Goal: Task Accomplishment & Management: Manage account settings

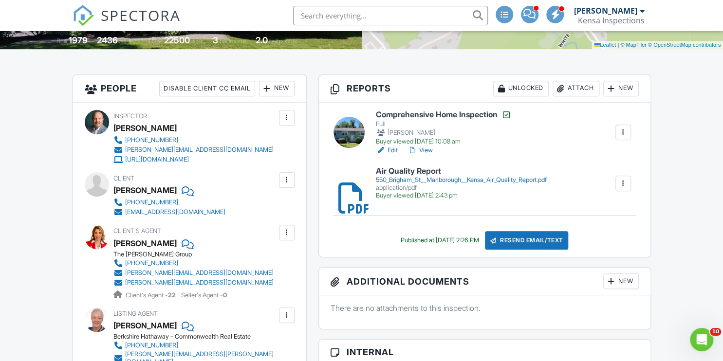
scroll to position [167, 0]
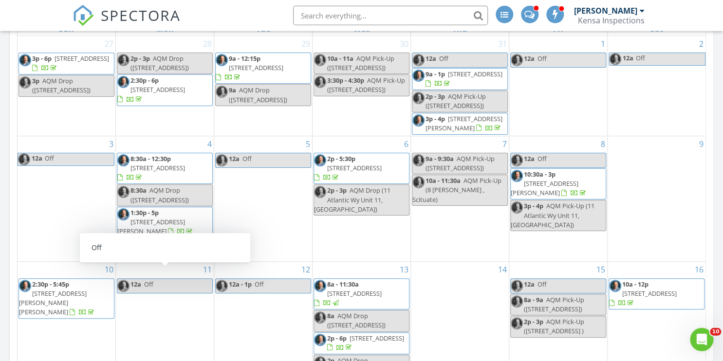
scroll to position [12, 0]
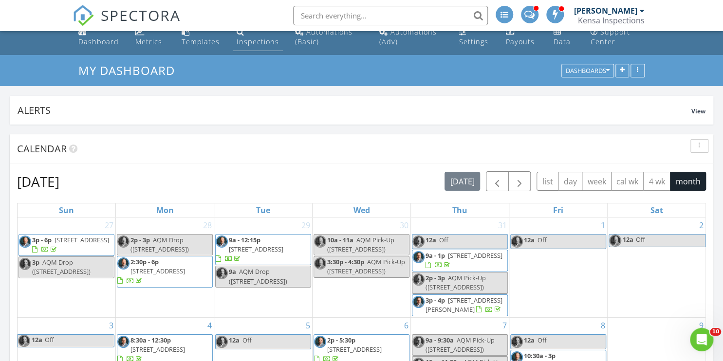
click at [252, 41] on div "Inspections" at bounding box center [258, 41] width 42 height 9
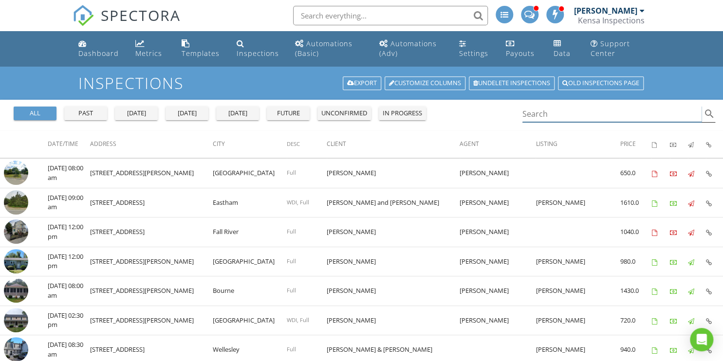
click at [574, 114] on input "Search" at bounding box center [613, 114] width 180 height 16
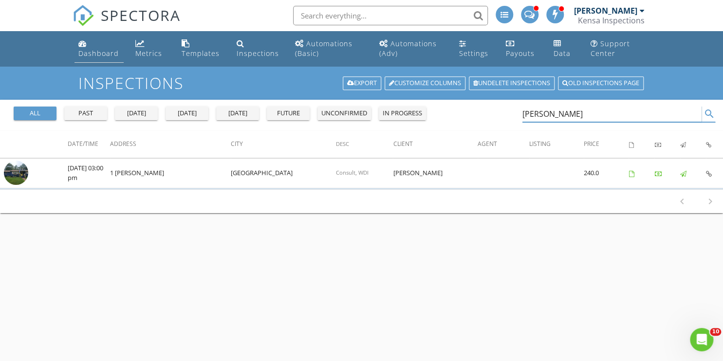
type input "percy"
click at [105, 51] on div "Dashboard" at bounding box center [98, 53] width 40 height 9
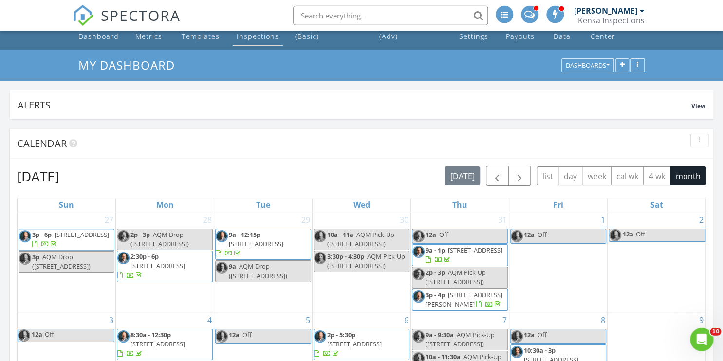
scroll to position [18, 0]
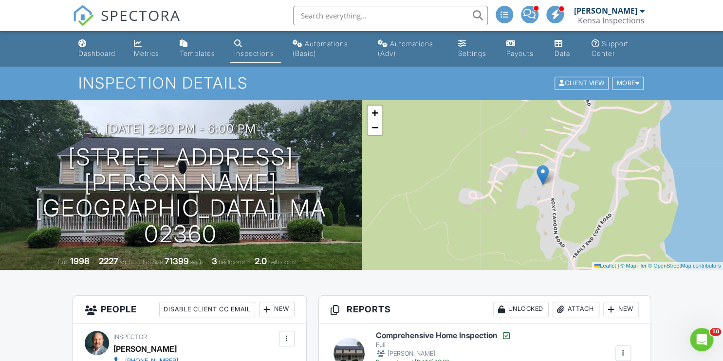
click at [675, 14] on nav "SPECTORA Ken Ray Kensa Inspections Role: Inspector Change Role Dashboard New In…" at bounding box center [361, 15] width 723 height 31
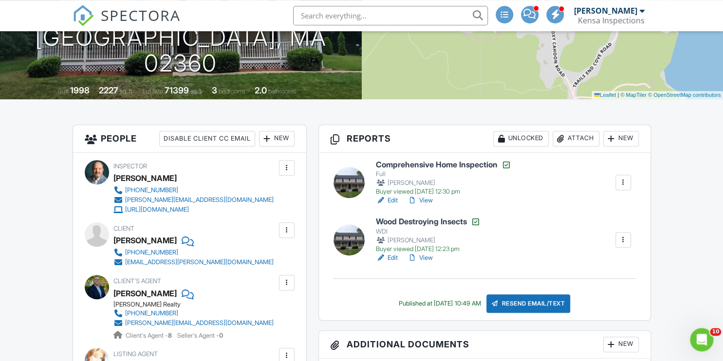
scroll to position [197, 0]
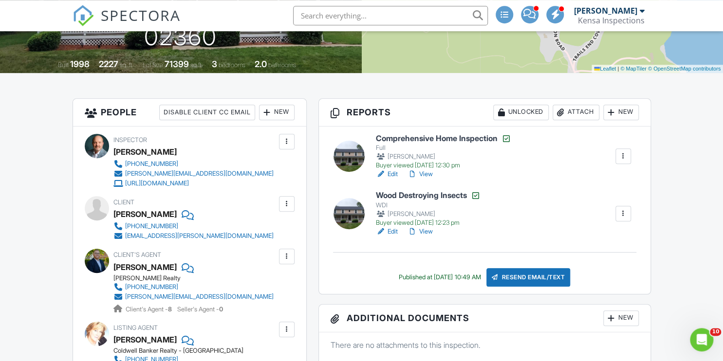
click at [578, 110] on div "Attach" at bounding box center [576, 113] width 47 height 16
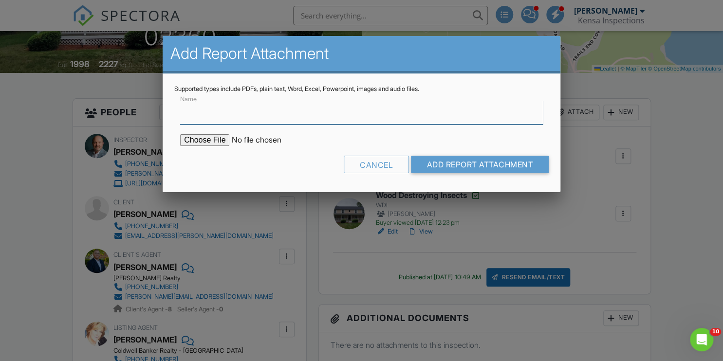
click at [293, 120] on input "Name" at bounding box center [361, 113] width 363 height 24
click at [247, 112] on input "Water Quality Lab Report" at bounding box center [361, 113] width 363 height 24
type input "Water Quality Report"
click at [301, 155] on form "Name Water Quality Report Cancel Add Report Attachment" at bounding box center [361, 137] width 375 height 88
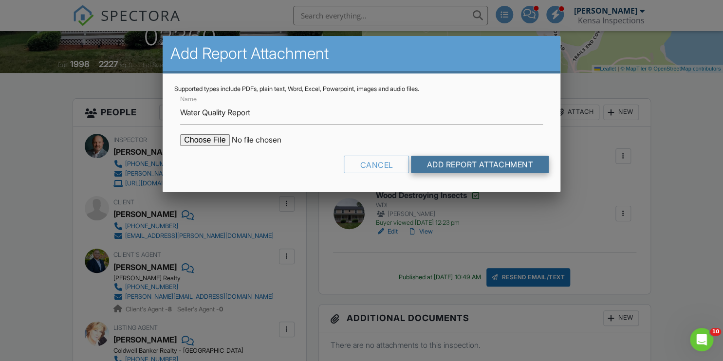
click at [439, 166] on input "Add Report Attachment" at bounding box center [480, 165] width 138 height 18
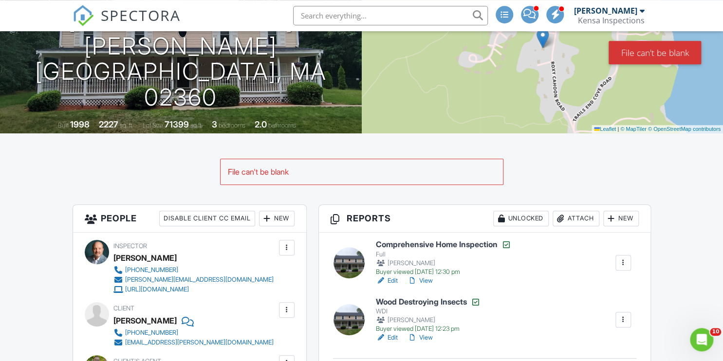
scroll to position [149, 0]
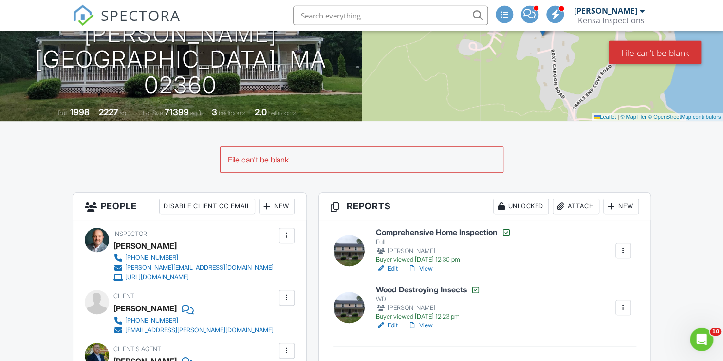
click at [583, 209] on div "Attach" at bounding box center [576, 207] width 47 height 16
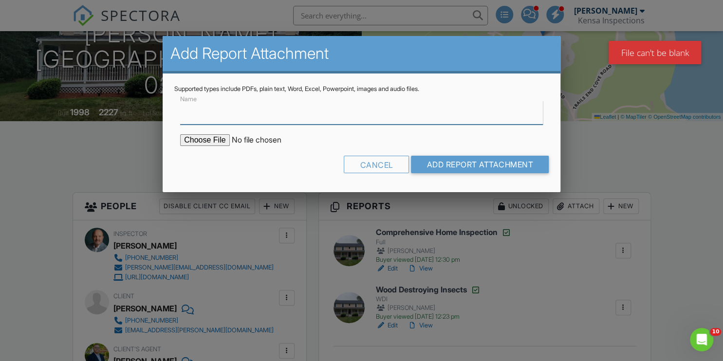
click at [215, 119] on input "Name" at bounding box center [361, 113] width 363 height 24
type input "Water Quality Report"
click at [203, 138] on input "file" at bounding box center [263, 140] width 166 height 12
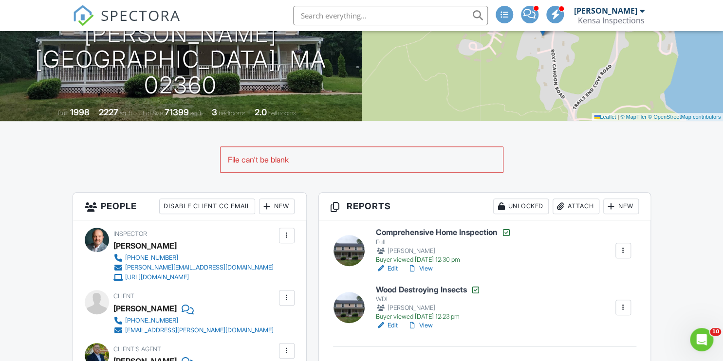
click at [578, 208] on div "Attach" at bounding box center [576, 207] width 47 height 16
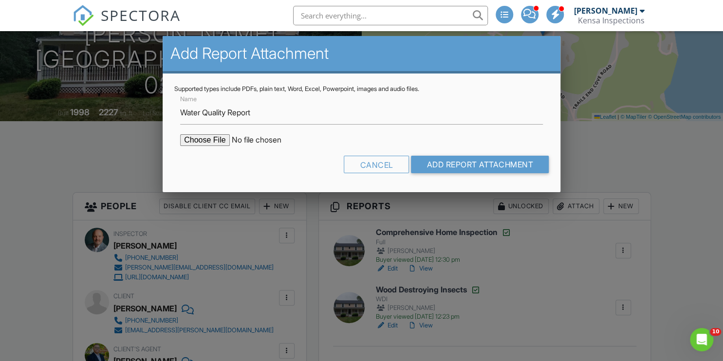
click at [220, 138] on input "file" at bounding box center [263, 140] width 166 height 12
type input "C:\fakepath\67 Roxy Cahoon Rd, Plymouth, Water Quality Report.pdf"
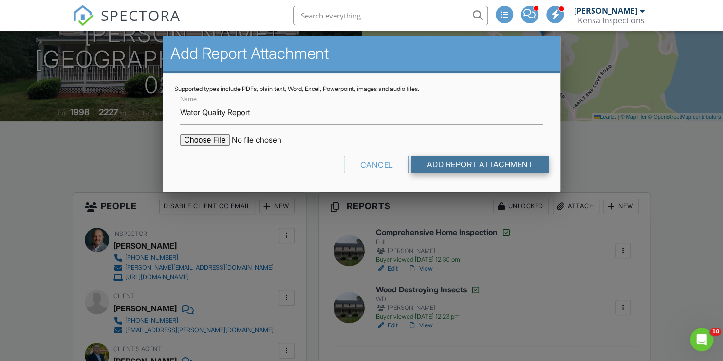
click at [472, 160] on input "Add Report Attachment" at bounding box center [480, 165] width 138 height 18
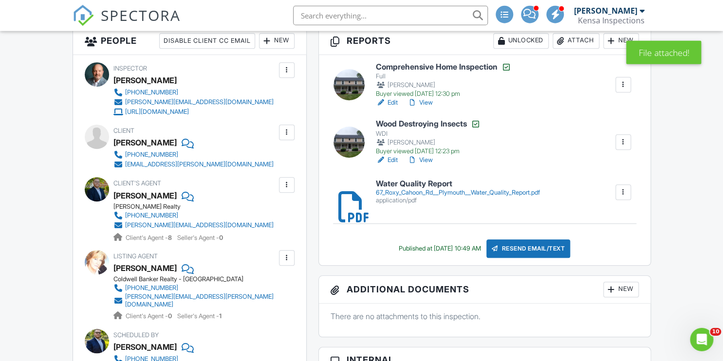
click at [534, 258] on div "Comprehensive Home Inspection Full Ken Ray Buyer viewed 08/23/2025 12:30 pm Edi…" at bounding box center [485, 160] width 332 height 210
click at [537, 254] on div "Resend Email/Text" at bounding box center [529, 249] width 84 height 19
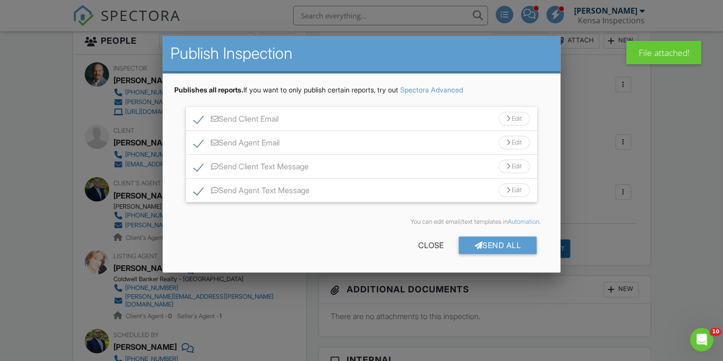
click at [281, 114] on div "Send Client Email Edit" at bounding box center [361, 119] width 351 height 24
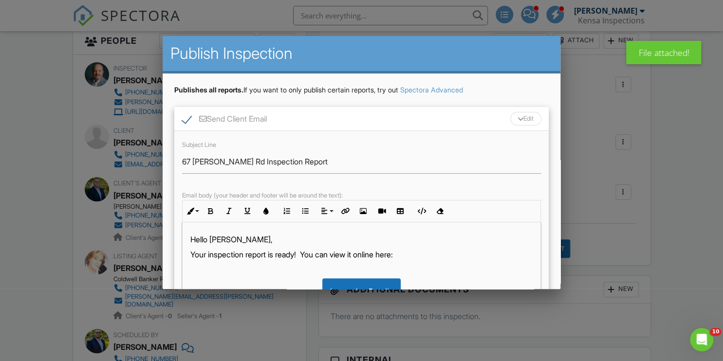
click at [237, 255] on p "Your inspection report is ready! You can view it online here:" at bounding box center [361, 254] width 342 height 11
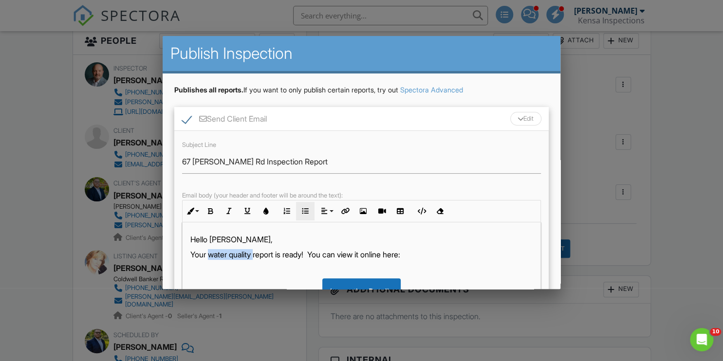
copy p "water quality"
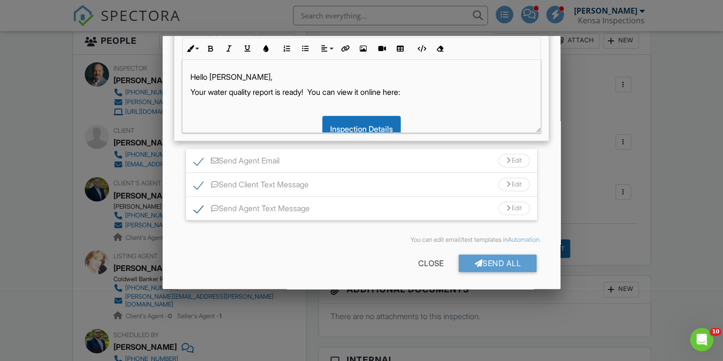
click at [473, 163] on div "Send Agent Email Edit" at bounding box center [361, 161] width 351 height 24
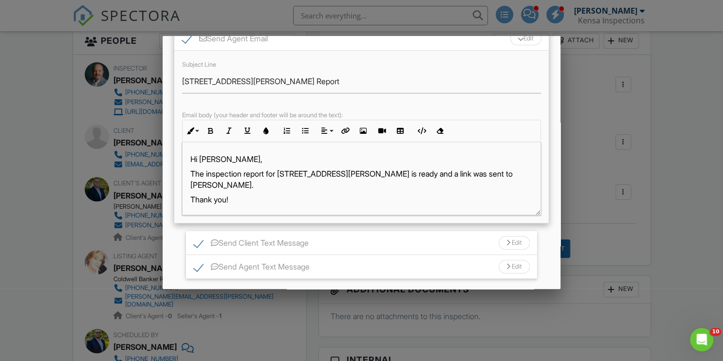
scroll to position [336, 0]
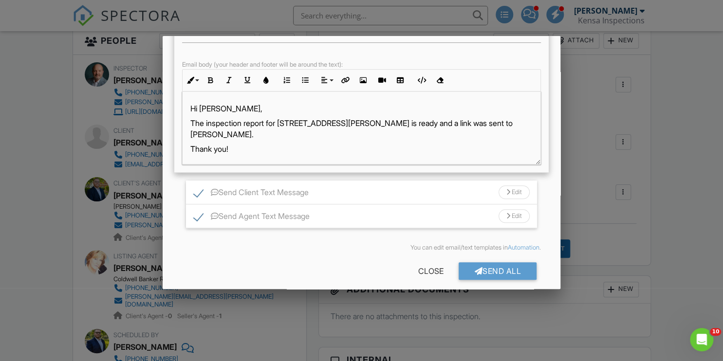
click at [232, 121] on p "The inspection report for 67 Roxy Cahoon Rd is ready and a link was sent to Myl…" at bounding box center [361, 129] width 342 height 22
click at [469, 185] on div "Send Client Text Message Edit" at bounding box center [361, 193] width 351 height 24
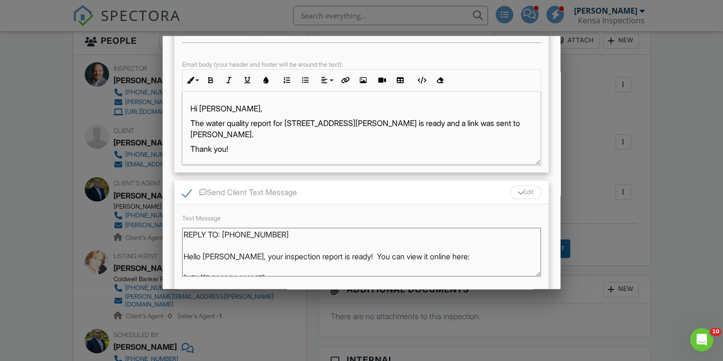
click at [277, 255] on textarea "REPLY TO: 617-333-8842 Hello Myles, your inspection report is ready! You can vi…" at bounding box center [361, 252] width 359 height 49
paste textarea "water quality"
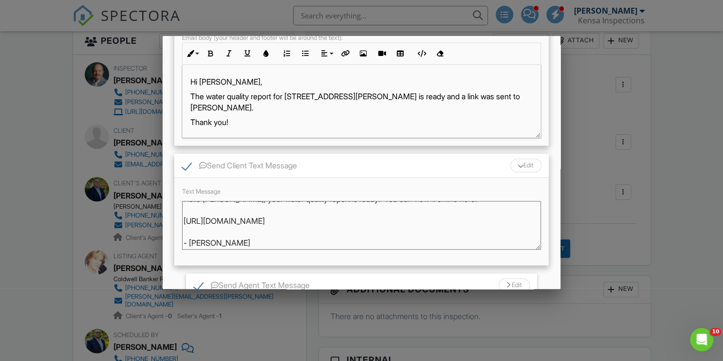
scroll to position [436, 0]
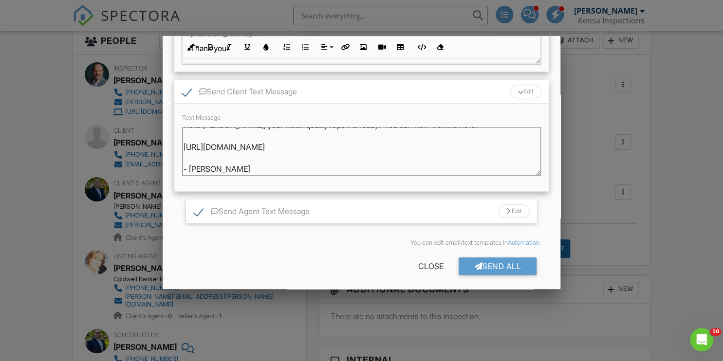
type textarea "REPLY TO: 617-333-8842 Hello Myles, your water quality report is ready! You can…"
click at [419, 202] on div "Send Agent Text Message Edit" at bounding box center [361, 212] width 351 height 24
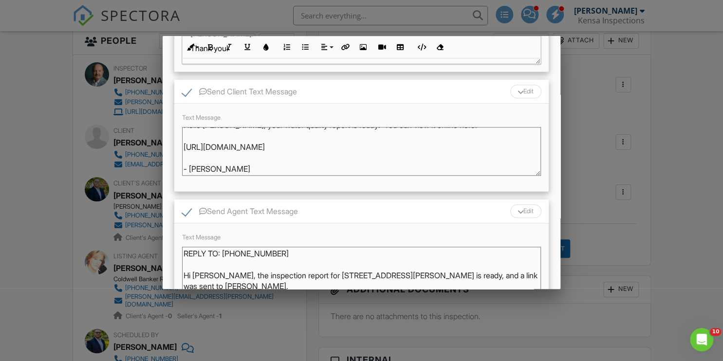
click at [263, 271] on textarea "REPLY TO: 617-333-8842 Hi Andrew, the inspection report for 67 Roxy Cahoon Rd i…" at bounding box center [361, 271] width 359 height 49
paste textarea "water quality"
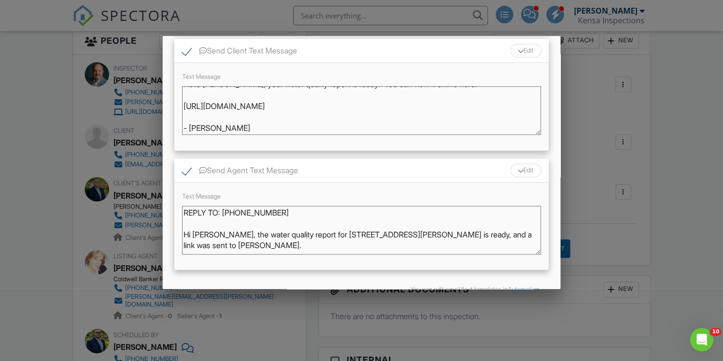
scroll to position [522, 0]
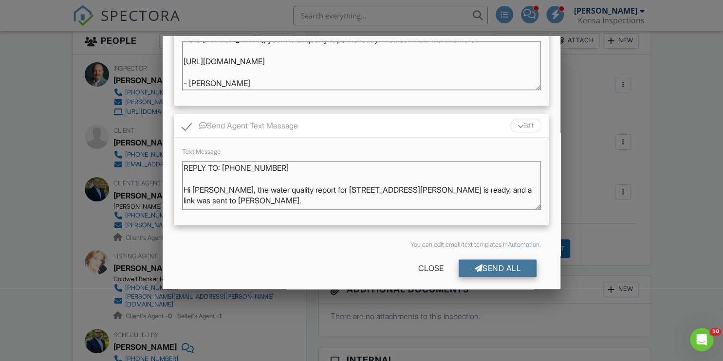
type textarea "REPLY TO: 617-333-8842 Hi Andrew, the water quality report for 67 Roxy Cahoon R…"
click at [518, 264] on div "Send All" at bounding box center [498, 269] width 78 height 18
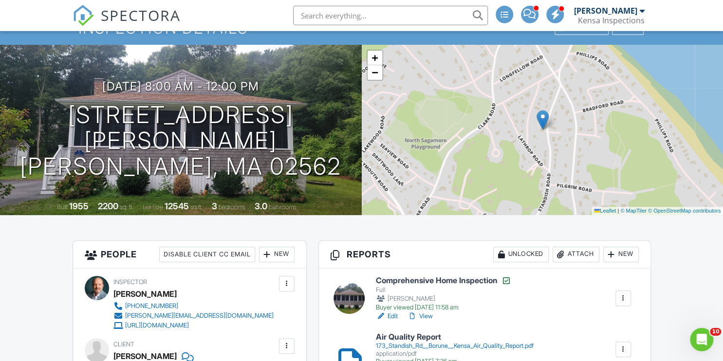
scroll to position [114, 0]
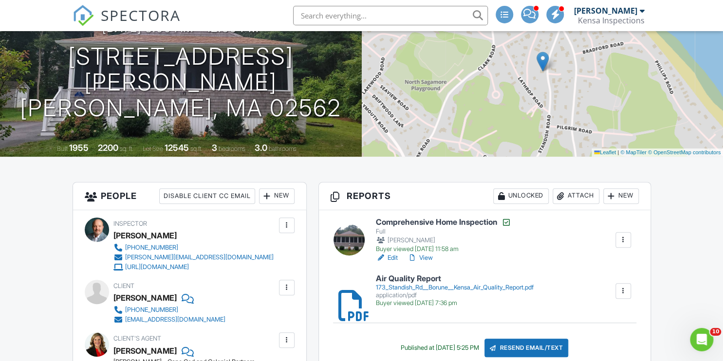
click at [586, 197] on div "Attach" at bounding box center [576, 197] width 47 height 16
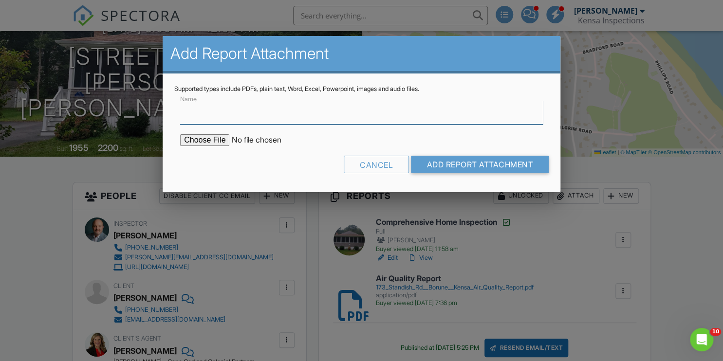
click at [390, 112] on input "Name" at bounding box center [361, 113] width 363 height 24
type input "Water Quality Report"
click at [196, 141] on input "file" at bounding box center [263, 140] width 166 height 12
type input "C:\fakepath\173 Standish Rd, Borune, Water Quality Report.pdf"
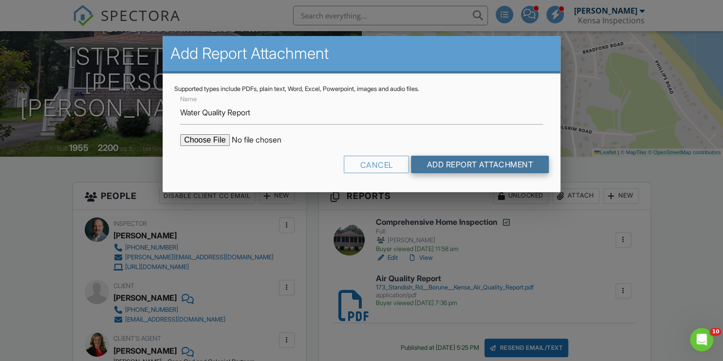
click at [498, 166] on input "Add Report Attachment" at bounding box center [480, 165] width 138 height 18
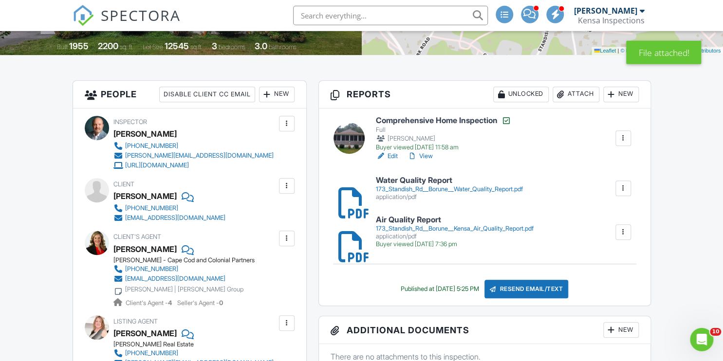
click at [538, 286] on div "Resend Email/Text" at bounding box center [527, 289] width 84 height 19
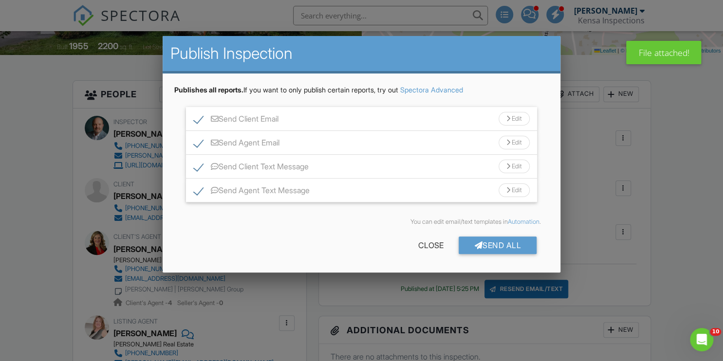
click at [482, 126] on div "Send Client Email Edit" at bounding box center [361, 119] width 351 height 24
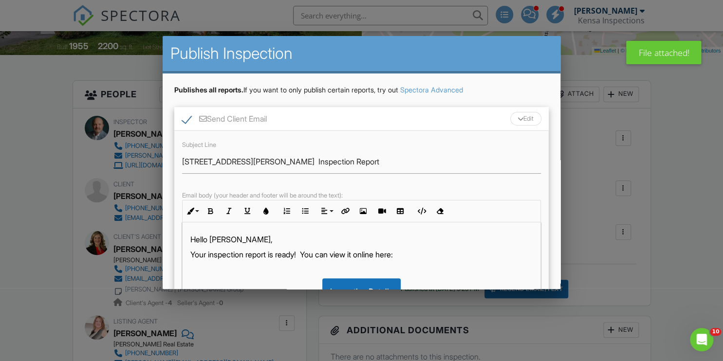
click at [235, 254] on p "Your inspection report is ready! You can view it online here:" at bounding box center [361, 254] width 342 height 11
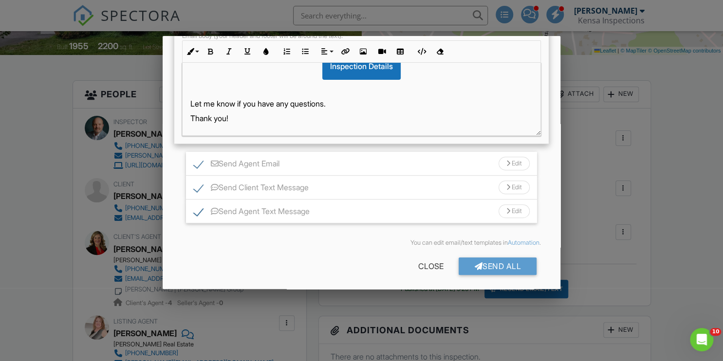
scroll to position [163, 0]
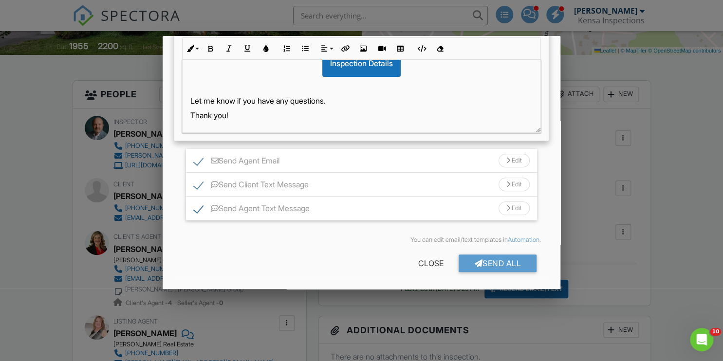
click at [434, 162] on div "Send Agent Email Edit" at bounding box center [361, 161] width 351 height 24
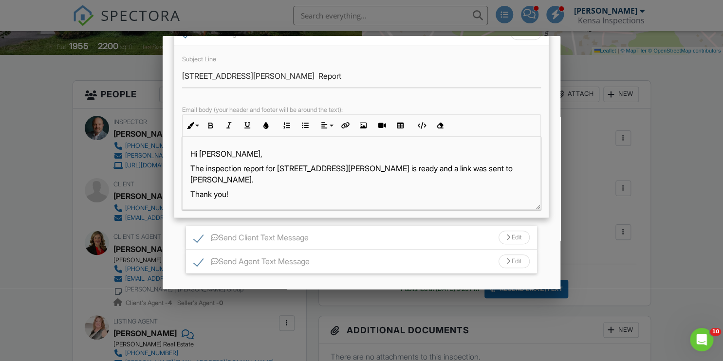
scroll to position [336, 0]
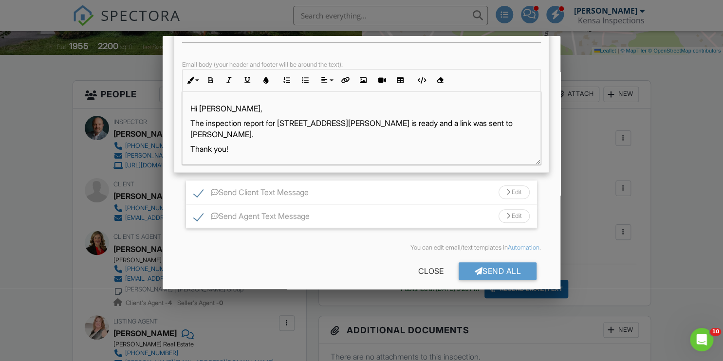
click at [212, 115] on div "Hi Jamie, The inspection report for 173 Standish Rd is ready and a link was sen…" at bounding box center [362, 129] width 358 height 75
click at [216, 118] on p "The inspection report for 173 Standish Rd is ready and a link was sent to Kathl…" at bounding box center [361, 129] width 342 height 22
click at [469, 189] on div "Send Client Text Message Edit" at bounding box center [361, 193] width 351 height 24
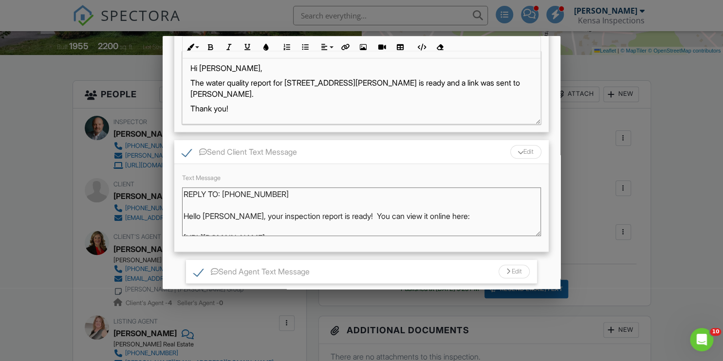
scroll to position [436, 0]
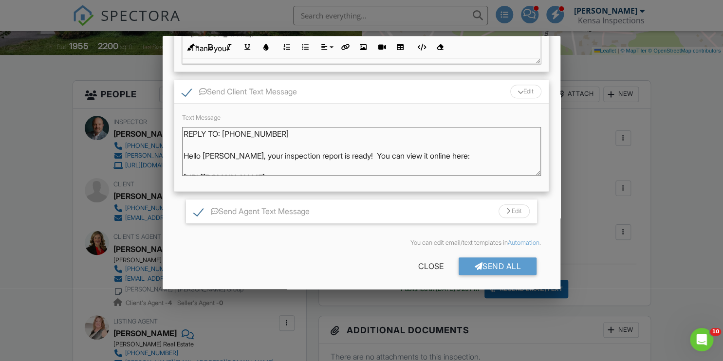
click at [286, 155] on textarea "REPLY TO: 617-333-8842 Hello Kathleen, your inspection report is ready! You can…" at bounding box center [361, 151] width 359 height 49
paste textarea "water quality"
type textarea "REPLY TO: 617-333-8842 Hello Kathleen, your water quality report is ready! You …"
click at [470, 208] on div "Send Agent Text Message Edit" at bounding box center [361, 212] width 351 height 24
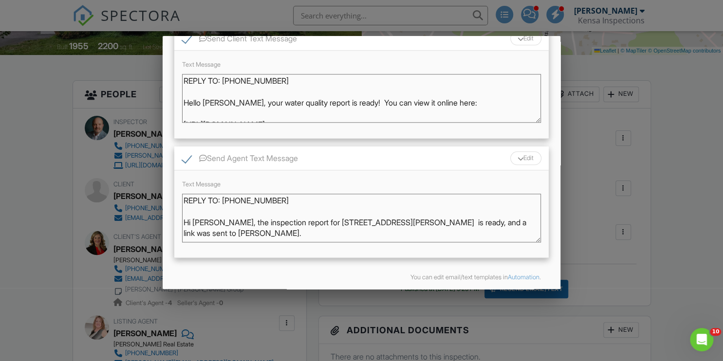
scroll to position [510, 0]
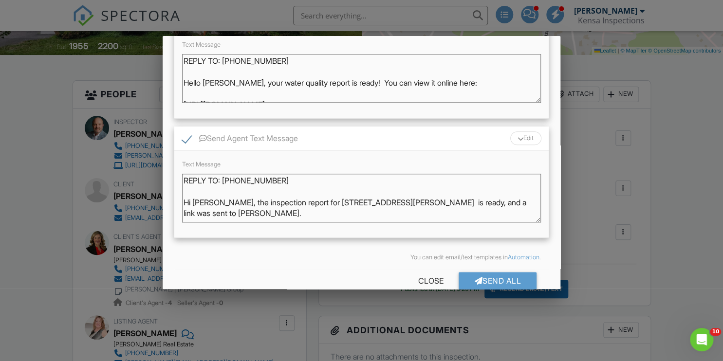
click at [253, 197] on textarea "REPLY TO: 617-333-8842 Hi Jamie, the inspection report for 173 Standish Rd is r…" at bounding box center [361, 198] width 359 height 49
paste textarea "water quality"
type textarea "REPLY TO: 617-333-8842 Hi Jamie, the water quality report for 173 Standish Rd i…"
click at [501, 273] on div "Send All" at bounding box center [498, 281] width 78 height 18
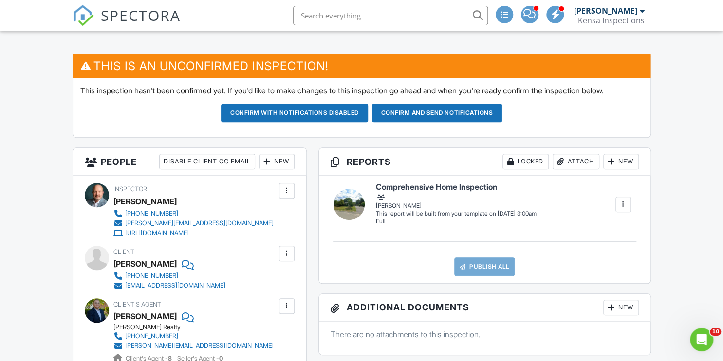
scroll to position [293, 0]
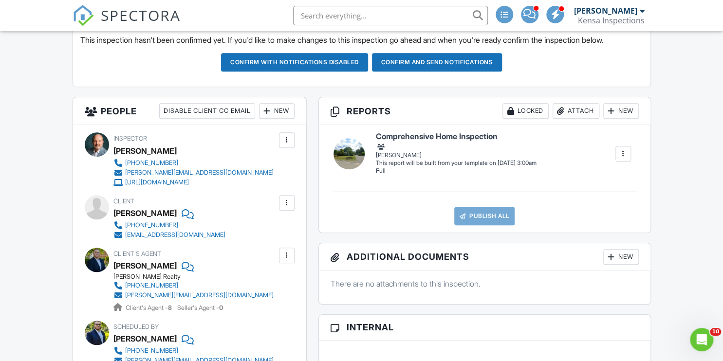
click at [170, 213] on div "[PERSON_NAME]" at bounding box center [145, 213] width 63 height 15
copy div "[PERSON_NAME]"
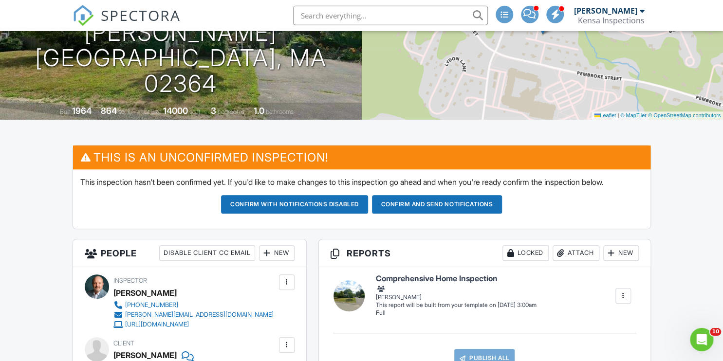
scroll to position [0, 0]
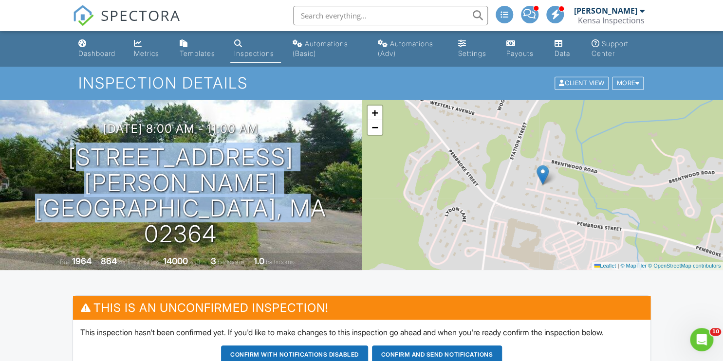
drag, startPoint x: 78, startPoint y: 184, endPoint x: 329, endPoint y: 213, distance: 253.1
click at [329, 213] on div "09/03/2025 8:00 am - 11:00 am 1 St Francis Ave Kingston, MA 02364" at bounding box center [181, 184] width 362 height 125
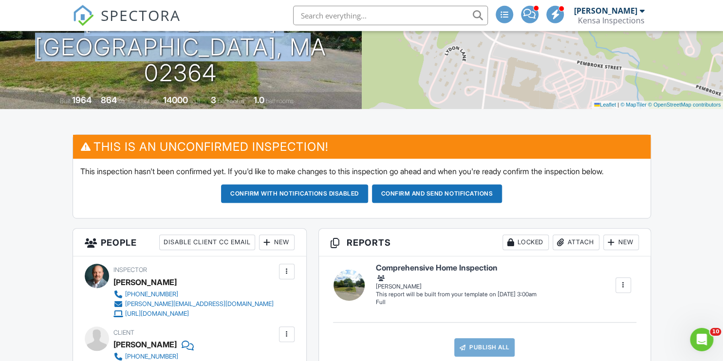
scroll to position [287, 0]
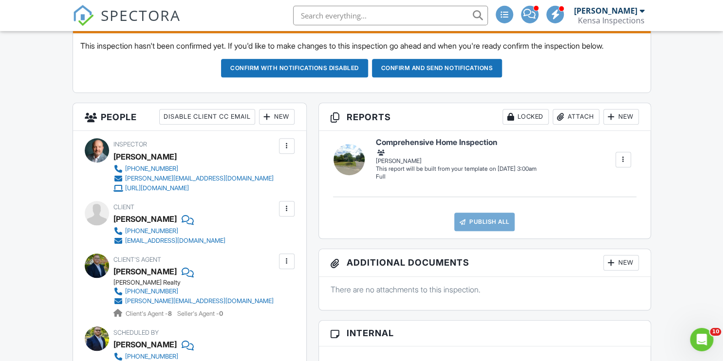
click at [275, 115] on div "New" at bounding box center [277, 117] width 36 height 16
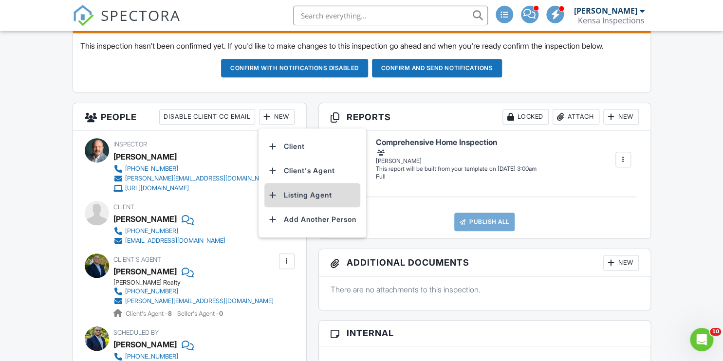
click at [310, 194] on li "Listing Agent" at bounding box center [313, 195] width 96 height 24
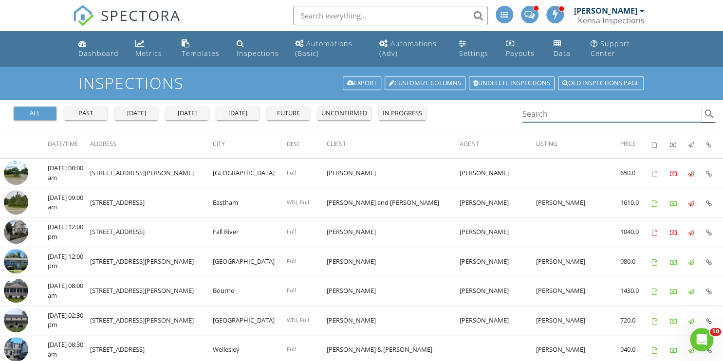
click at [551, 119] on input "Search" at bounding box center [613, 114] width 180 height 16
paste input "[PERSON_NAME]"
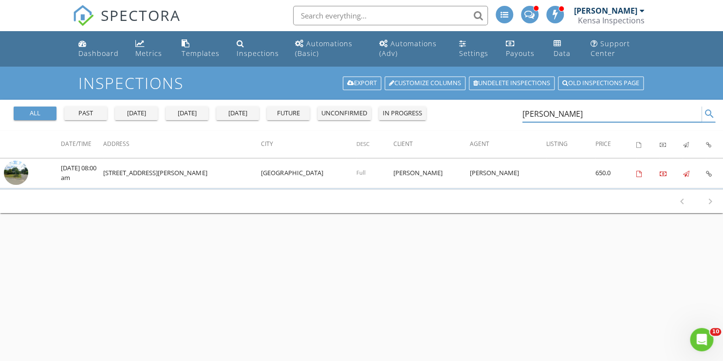
type input "[PERSON_NAME]"
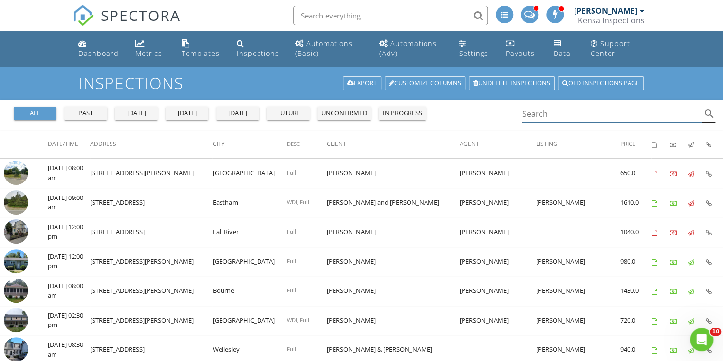
click at [555, 114] on input "Search" at bounding box center [613, 114] width 180 height 16
paste input "[PERSON_NAME]"
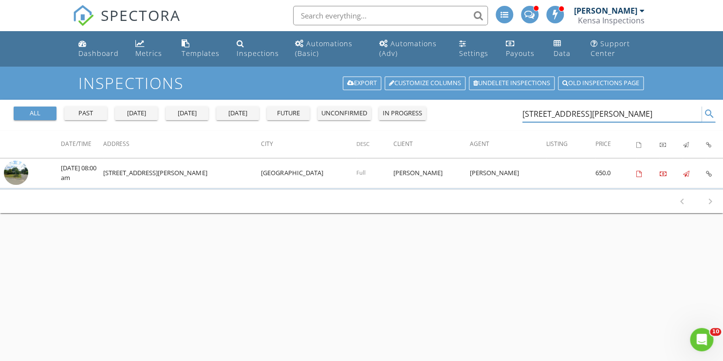
type input "[STREET_ADDRESS][PERSON_NAME]"
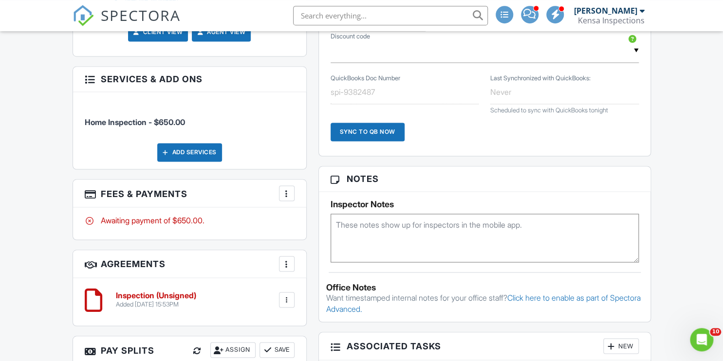
scroll to position [754, 0]
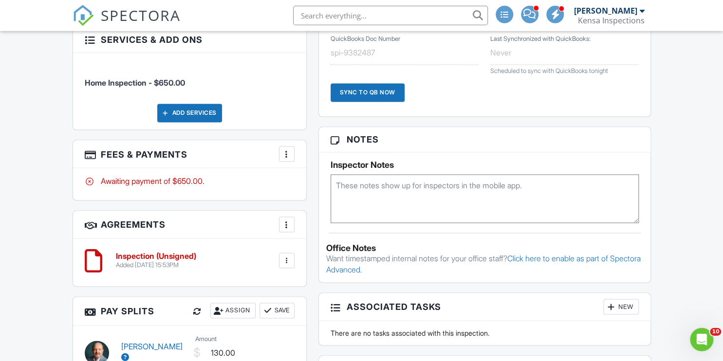
click at [285, 150] on div at bounding box center [287, 155] width 10 height 10
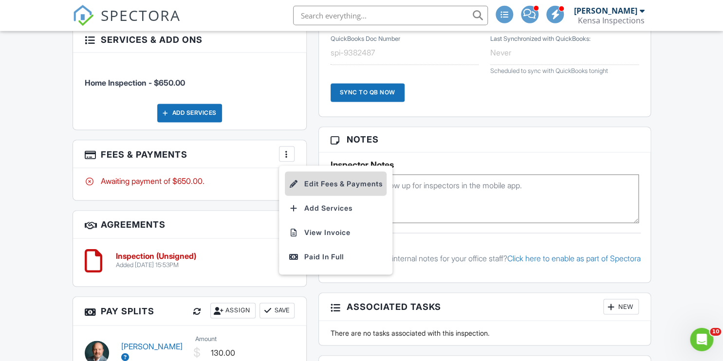
click at [337, 177] on li "Edit Fees & Payments" at bounding box center [336, 184] width 102 height 24
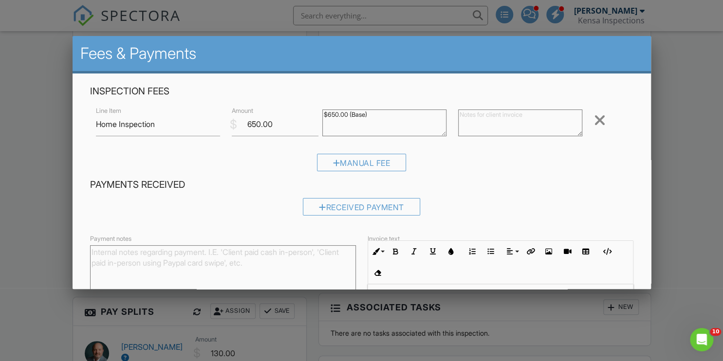
click at [486, 126] on textarea at bounding box center [520, 123] width 124 height 27
paste textarea "Comprehensive home inspection with detailed online report."
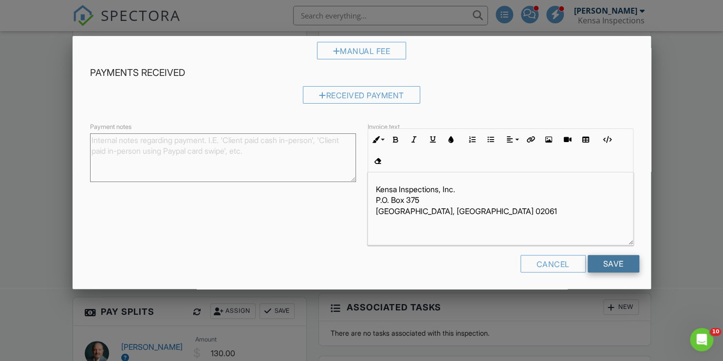
type textarea "Comprehensive home inspection with detailed online report."
click at [602, 268] on input "Save" at bounding box center [614, 264] width 52 height 18
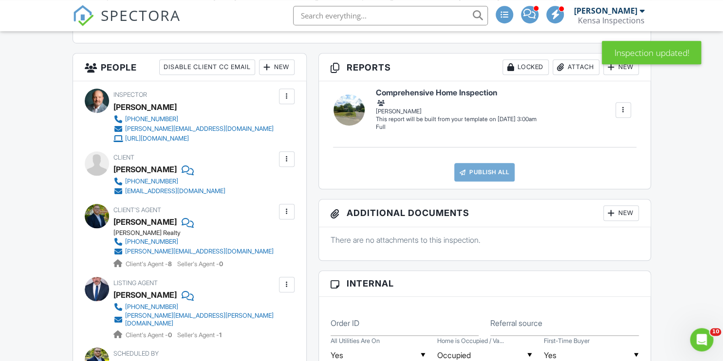
scroll to position [359, 0]
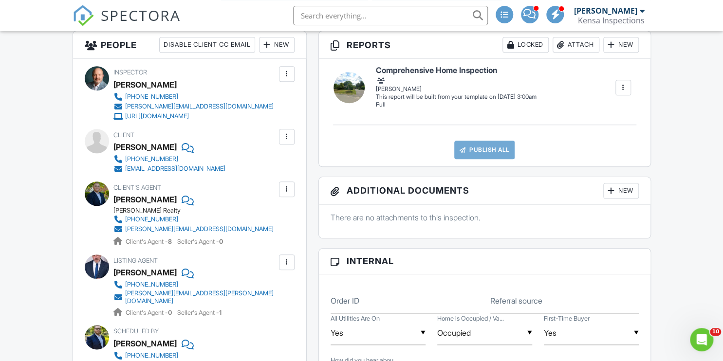
click at [178, 194] on link at bounding box center [185, 199] width 17 height 15
click at [557, 287] on div "Order ID Referral source" at bounding box center [485, 298] width 320 height 32
click at [554, 296] on input "Referral source" at bounding box center [565, 302] width 149 height 24
paste input "[PERSON_NAME]"
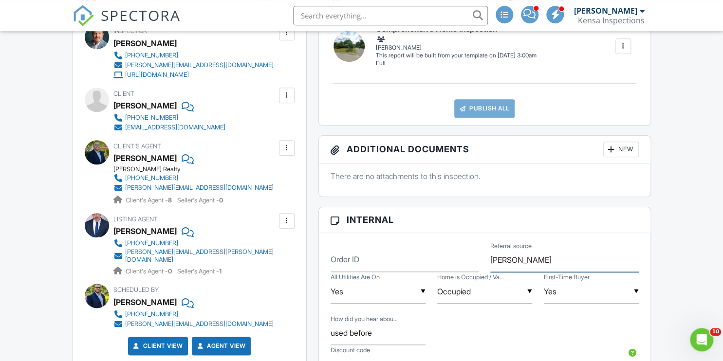
scroll to position [431, 0]
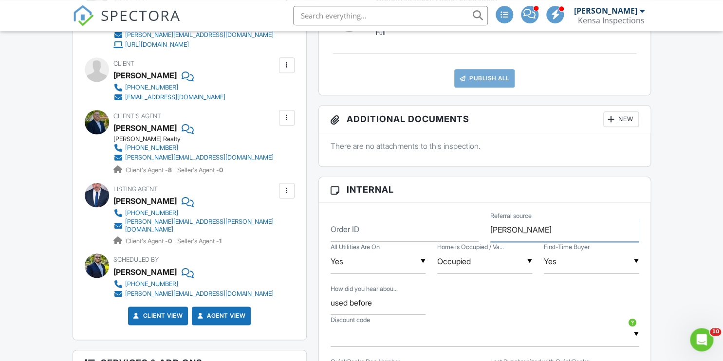
type input "[PERSON_NAME]"
click at [692, 284] on div "Dashboard Metrics Templates Inspections Automations (Basic) Automations (Adv) S…" at bounding box center [361, 326] width 723 height 1450
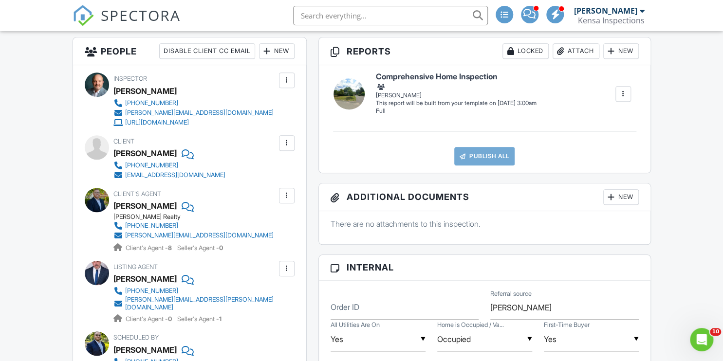
scroll to position [382, 0]
